Goal: Information Seeking & Learning: Learn about a topic

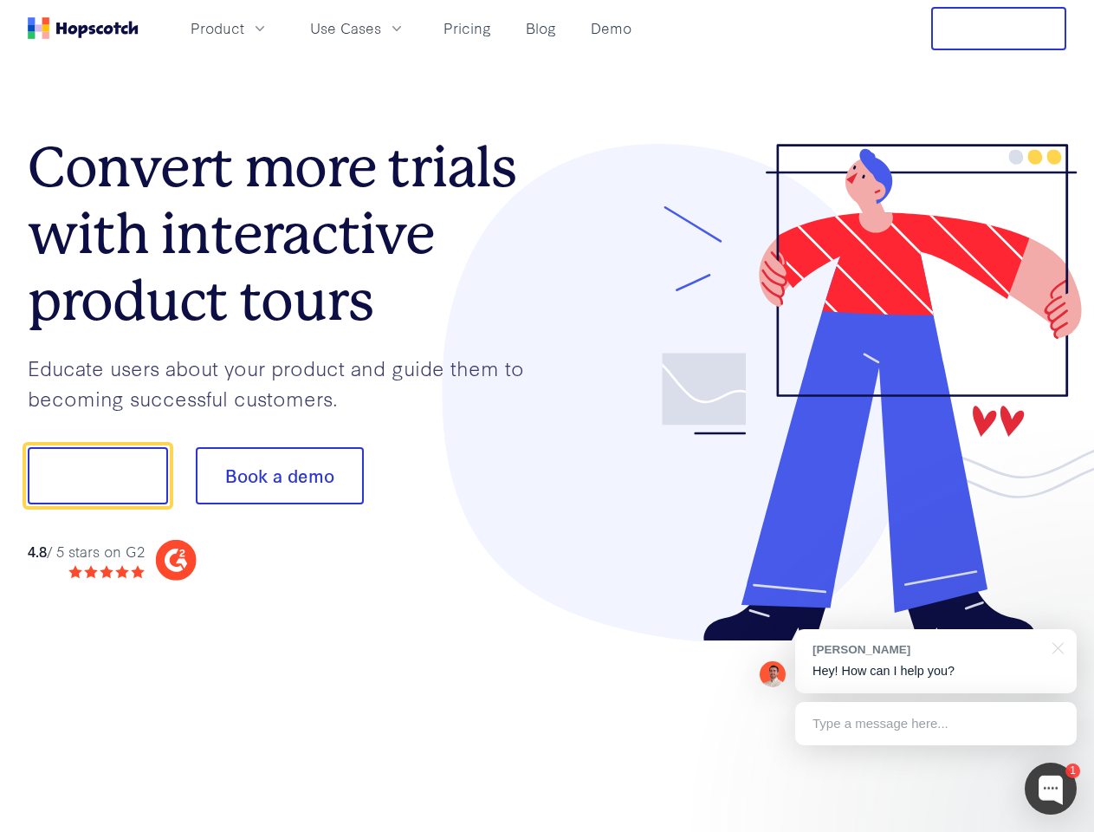
click at [547, 416] on div at bounding box center [807, 393] width 520 height 498
click at [244, 28] on span "Product" at bounding box center [218, 28] width 54 height 22
click at [381, 28] on span "Use Cases" at bounding box center [345, 28] width 71 height 22
click at [999, 29] on button "Free Trial" at bounding box center [998, 28] width 135 height 43
click at [97, 476] on button "Show me!" at bounding box center [98, 475] width 140 height 57
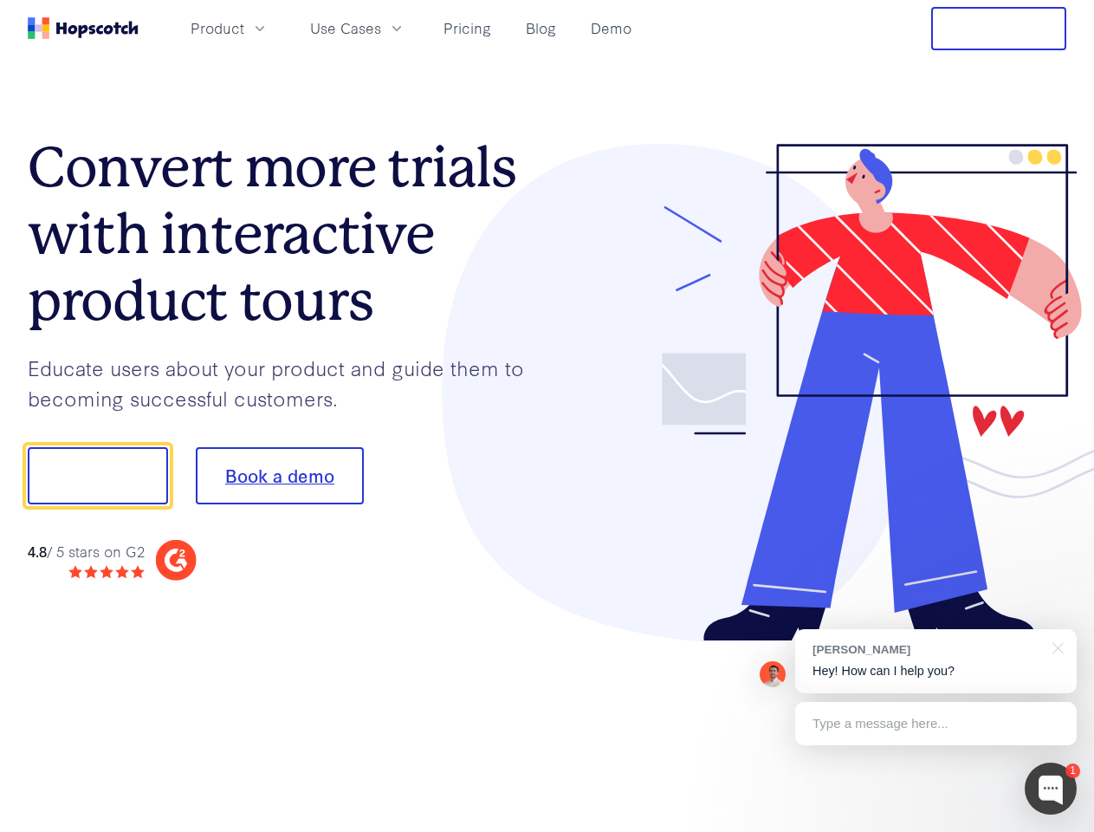
click at [279, 476] on button "Book a demo" at bounding box center [280, 475] width 168 height 57
click at [1051, 788] on div at bounding box center [1051, 788] width 52 height 52
click at [936, 661] on div "[PERSON_NAME] Hey! How can I help you?" at bounding box center [936, 661] width 282 height 64
click at [1055, 831] on div "1 [PERSON_NAME] Hey! How can I help you? Type a message here... Free live chat …" at bounding box center [547, 832] width 1094 height 0
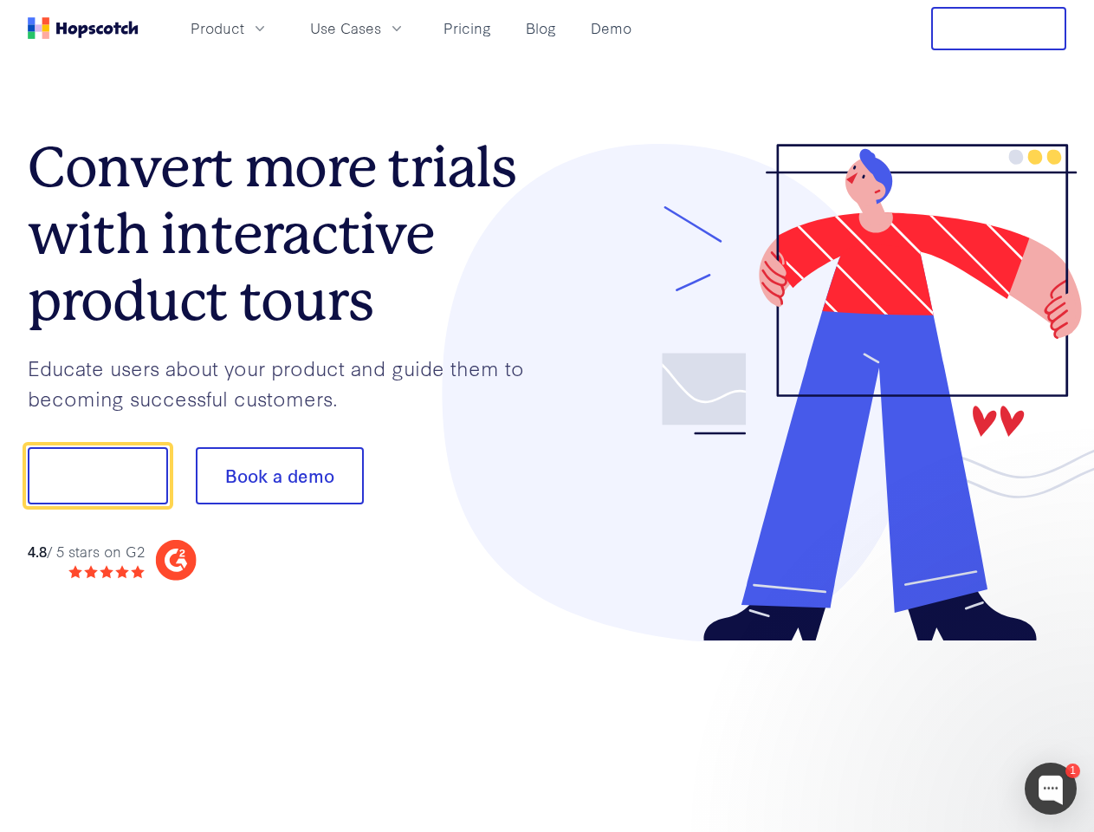
click at [936, 723] on div at bounding box center [914, 590] width 325 height 346
